Goal: Check status

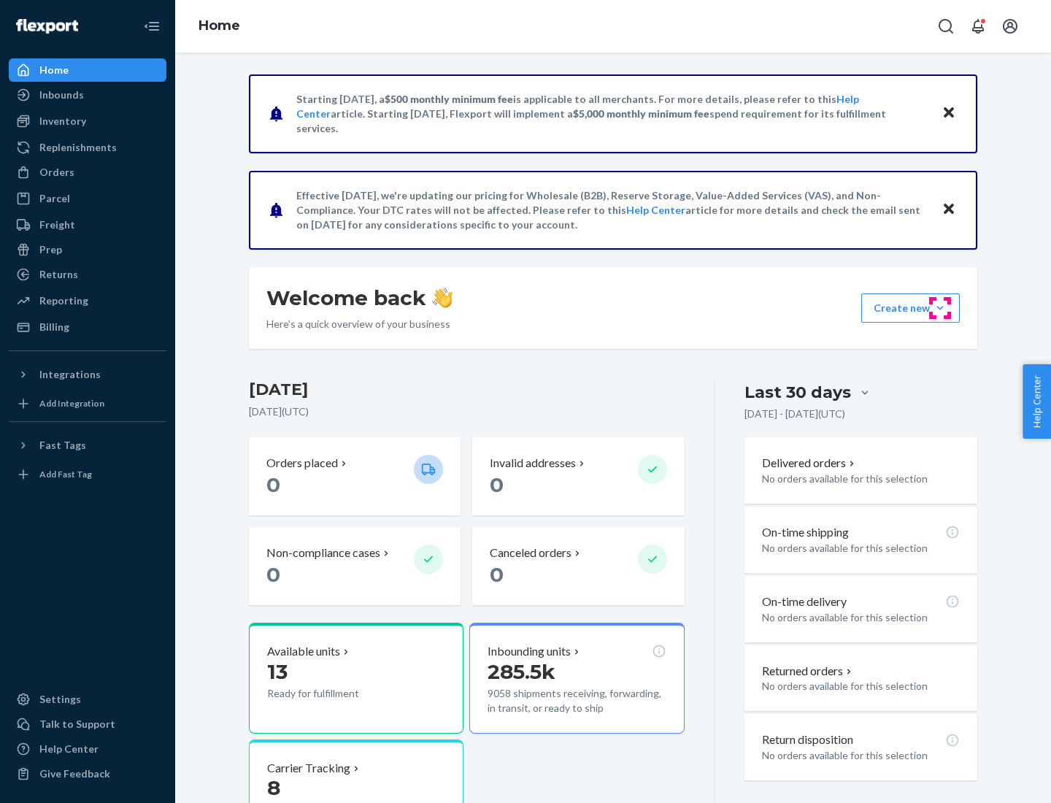
click at [940, 308] on button "Create new Create new inbound Create new order Create new product" at bounding box center [910, 307] width 99 height 29
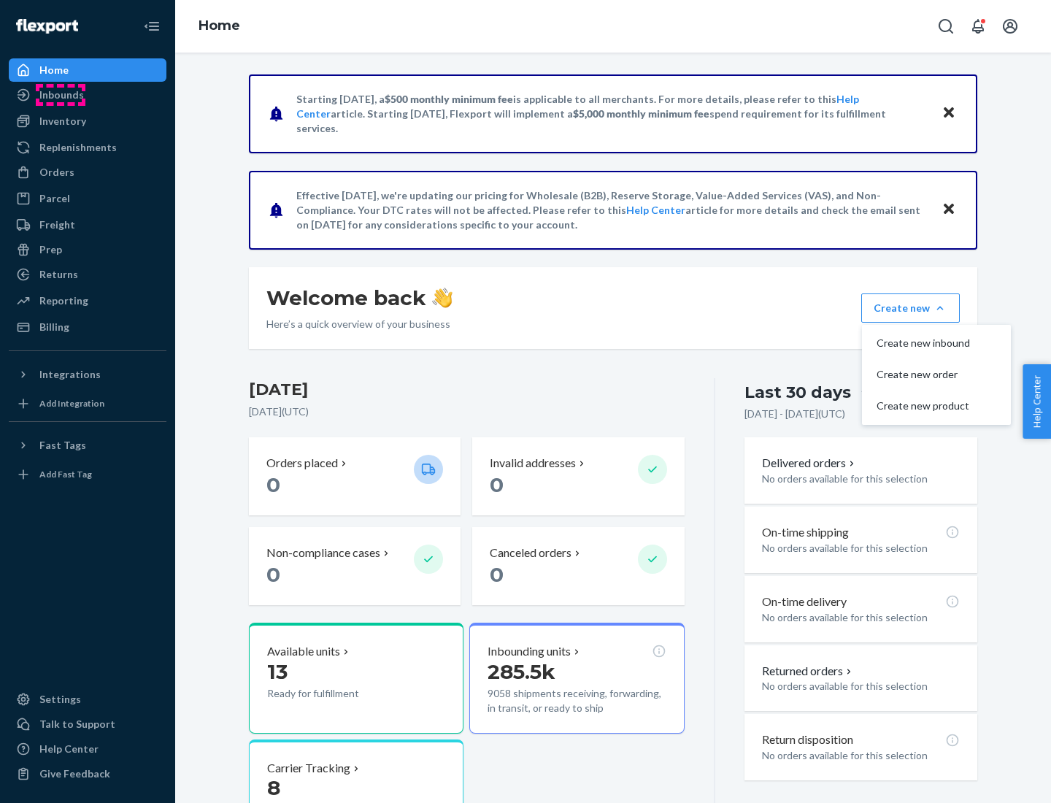
click at [61, 95] on div "Inbounds" at bounding box center [61, 95] width 45 height 15
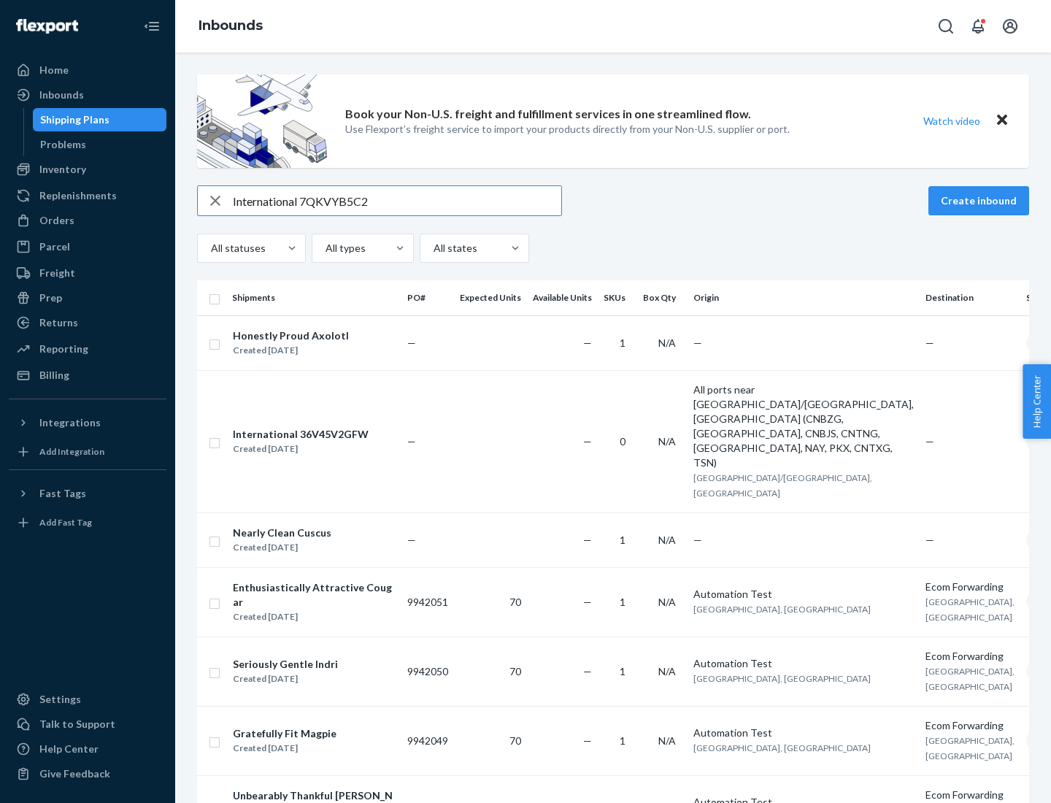
type input "International 7QKVYB5C29"
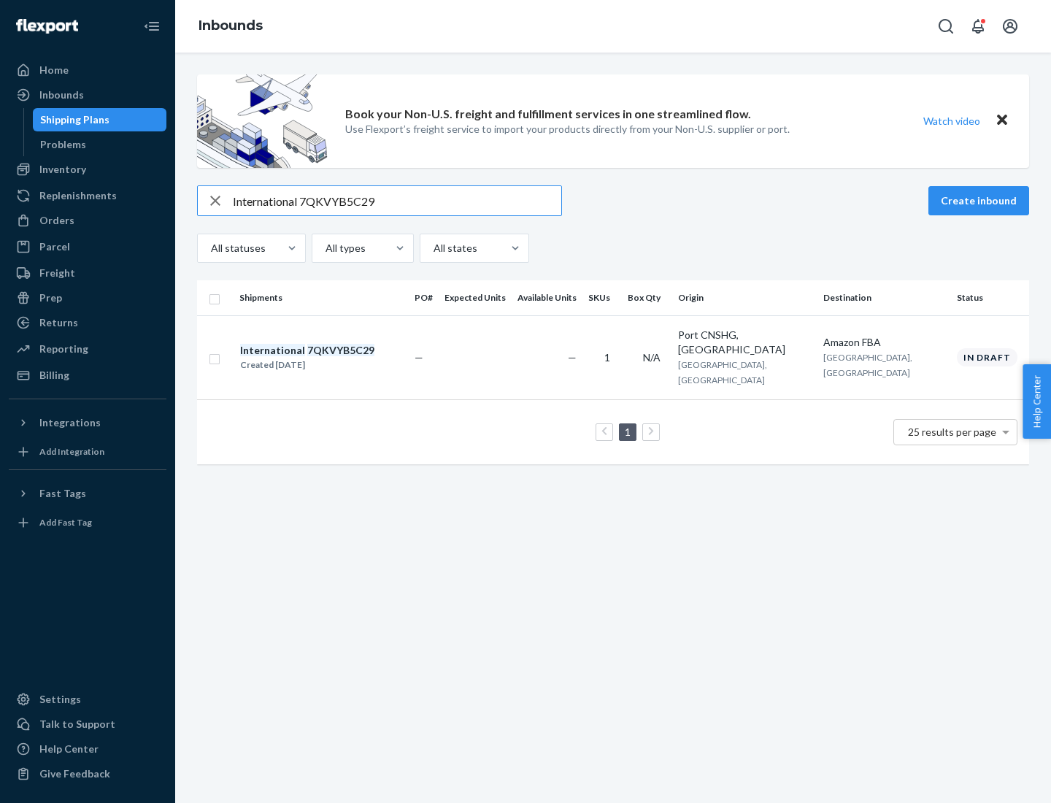
click at [332, 358] on div "Created [DATE]" at bounding box center [307, 365] width 134 height 15
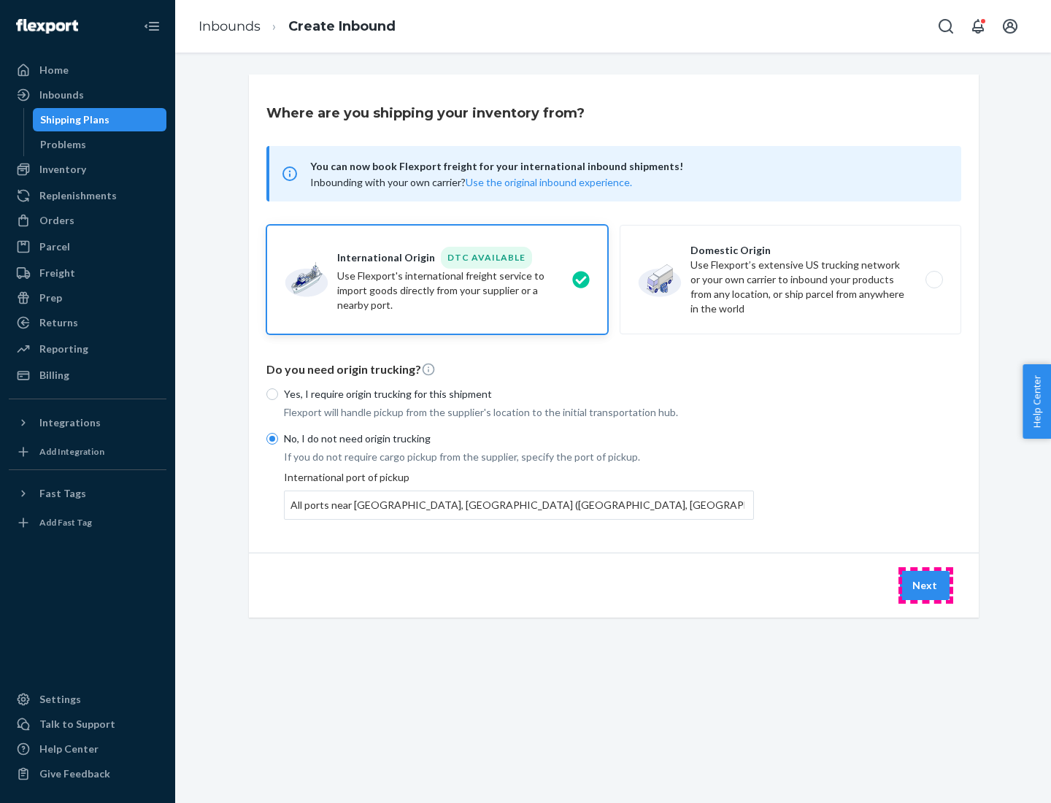
click at [926, 585] on button "Next" at bounding box center [925, 585] width 50 height 29
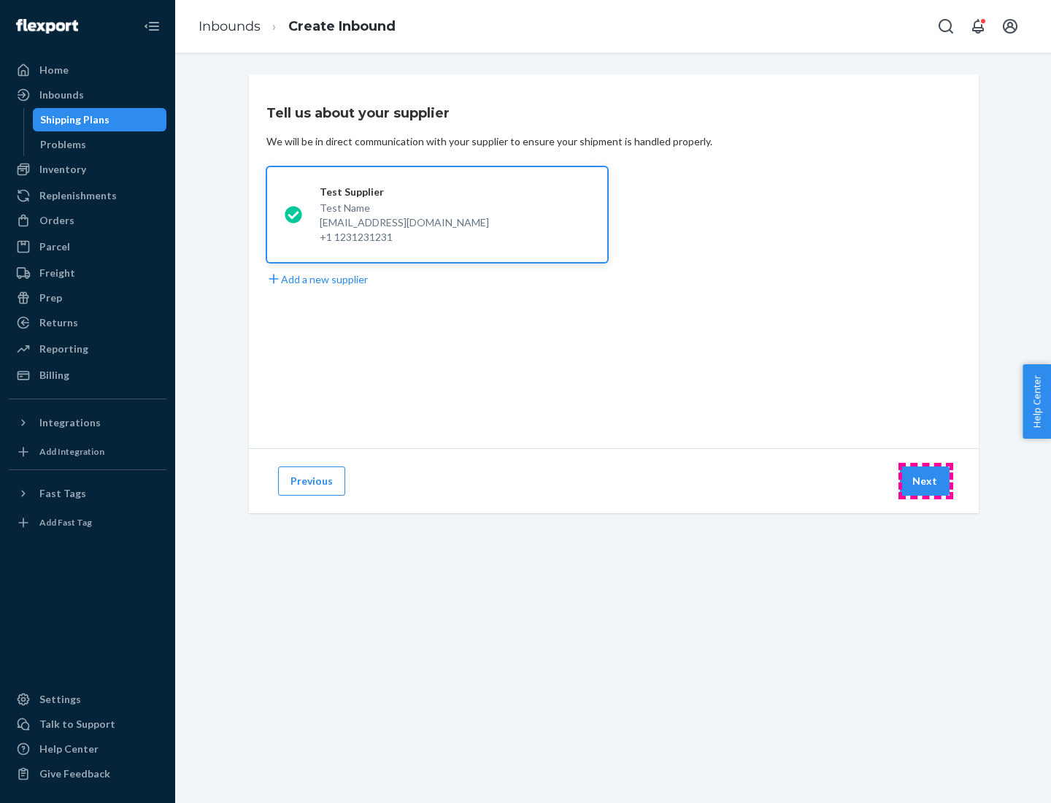
click at [926, 481] on button "Next" at bounding box center [925, 480] width 50 height 29
